Goal: Navigation & Orientation: Understand site structure

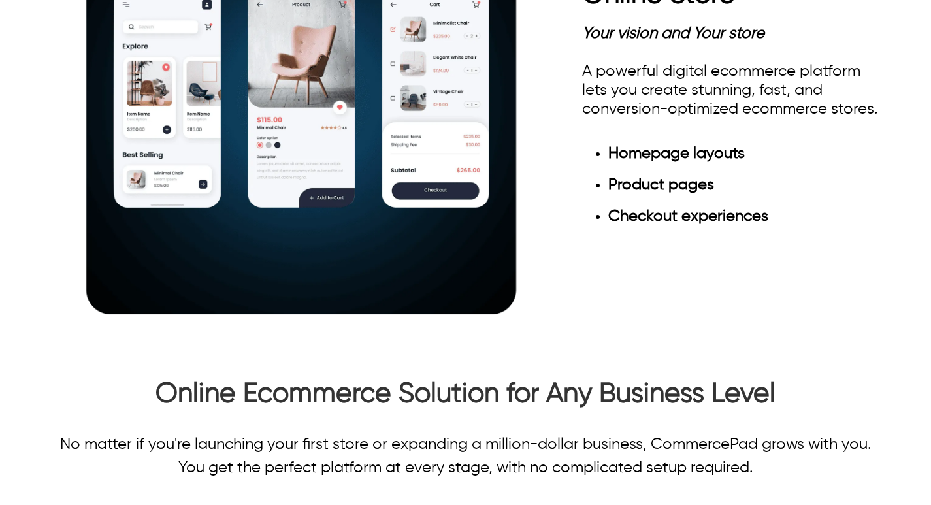
scroll to position [1765, 0]
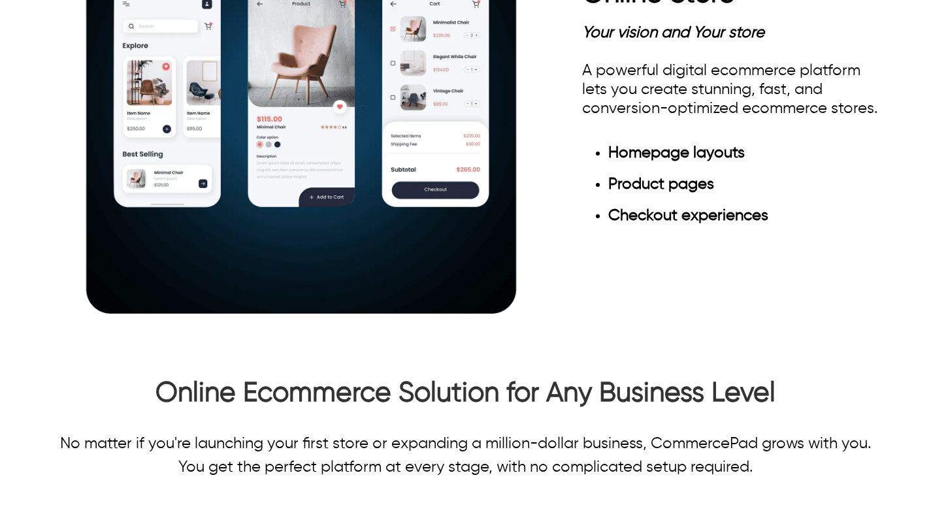
click at [621, 210] on span "Checkout experiences" at bounding box center [688, 216] width 160 height 16
click at [628, 178] on span "Product pages" at bounding box center [661, 184] width 106 height 16
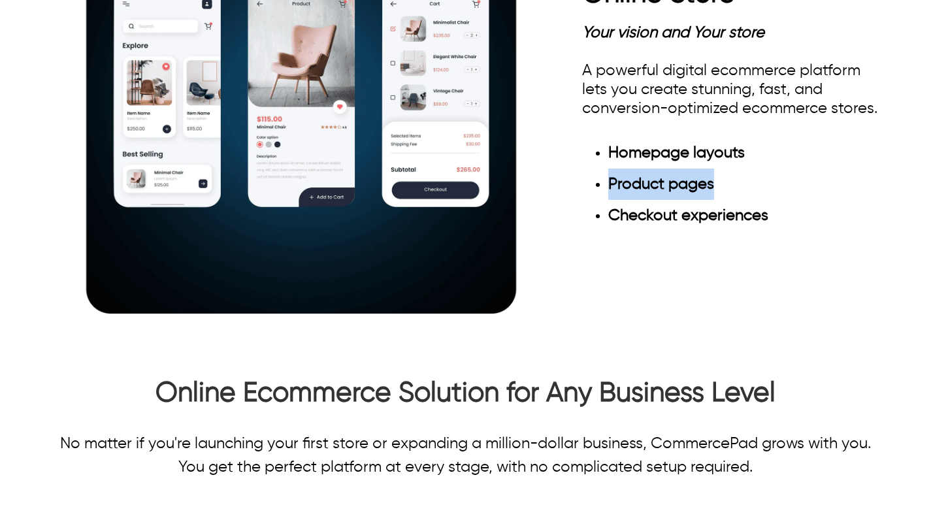
click at [628, 178] on span "Product pages" at bounding box center [661, 184] width 106 height 16
click at [638, 145] on span "Homepage layouts" at bounding box center [676, 153] width 137 height 16
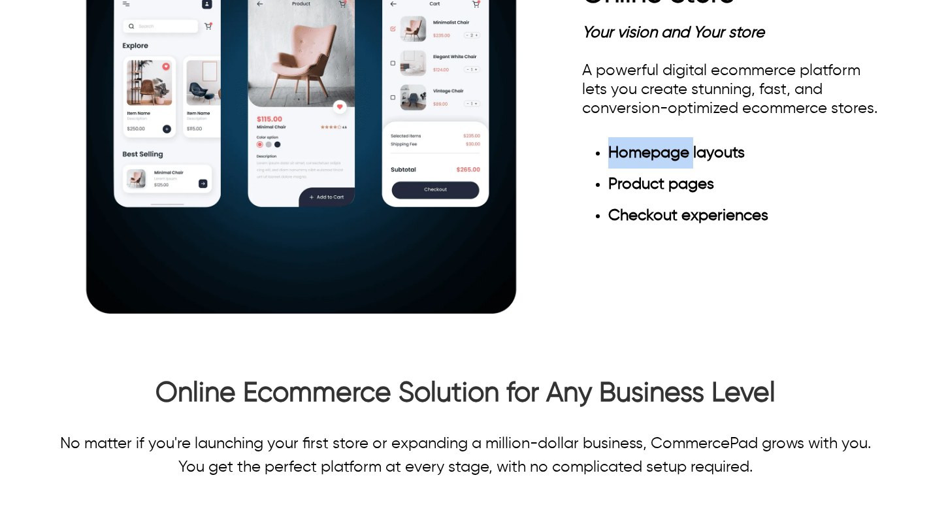
click at [638, 145] on span "Homepage layouts" at bounding box center [676, 153] width 137 height 16
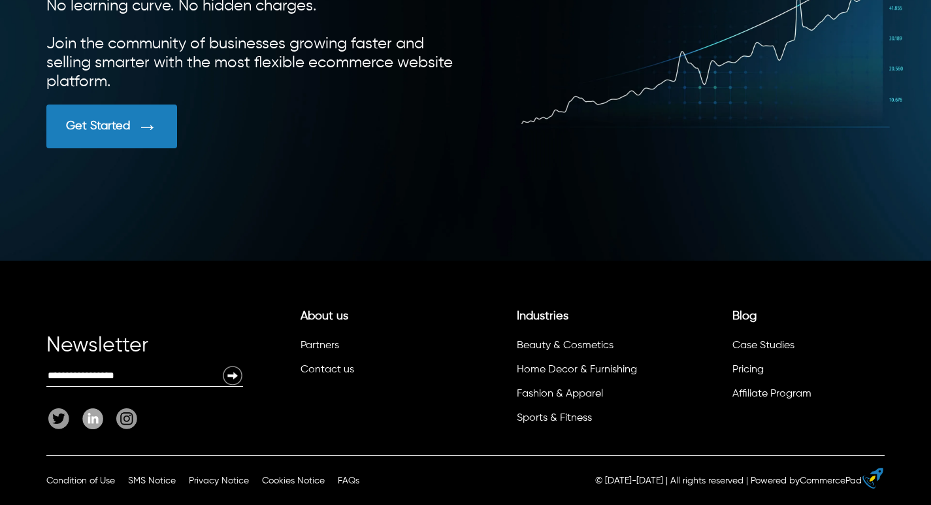
scroll to position [3393, 0]
